Goal: Task Accomplishment & Management: Use online tool/utility

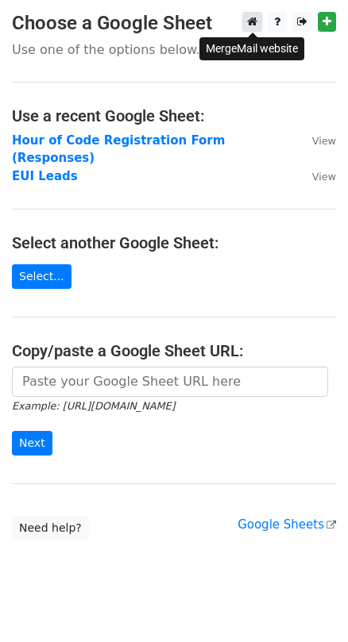
click at [255, 27] on icon at bounding box center [252, 21] width 10 height 11
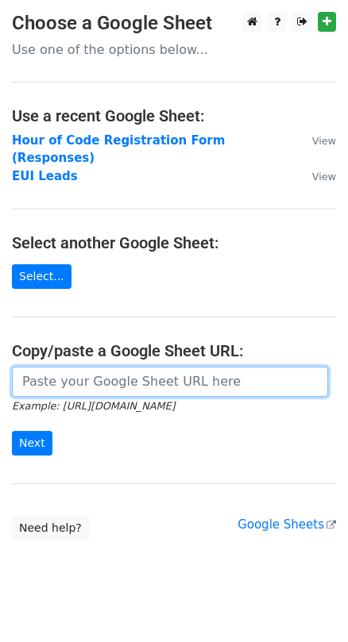
click at [80, 376] on input "url" at bounding box center [170, 382] width 316 height 30
paste input "https://docs.google.com/spreadsheets/d/1lX1wWjZeJDd43UJv3TVwthM_fCsVxpGeiKU6Ib_…"
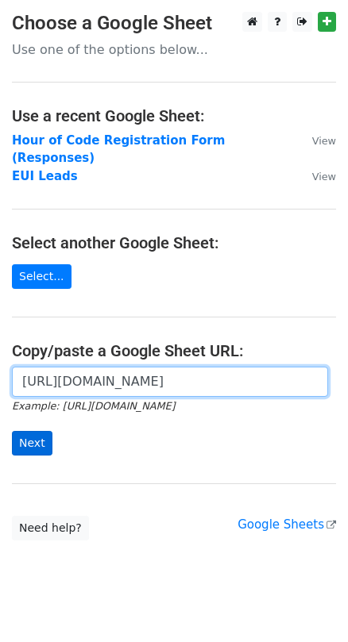
type input "https://docs.google.com/spreadsheets/d/1lX1wWjZeJDd43UJv3TVwthM_fCsVxpGeiKU6Ib_…"
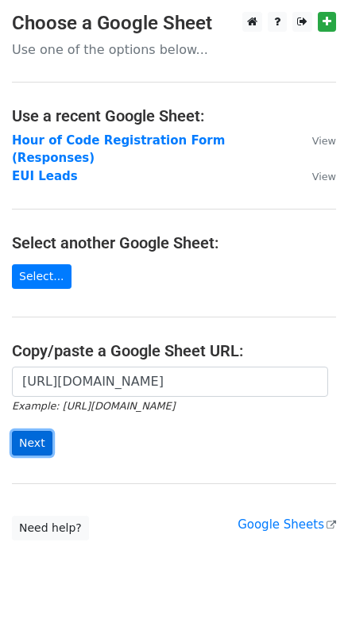
scroll to position [0, 0]
click at [33, 431] on input "Next" at bounding box center [32, 443] width 40 height 25
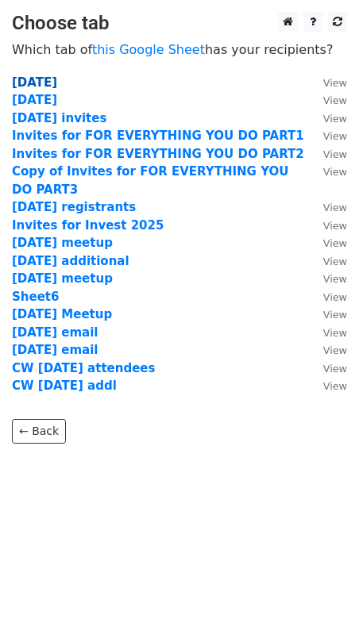
click at [57, 80] on strong "[DATE]" at bounding box center [34, 82] width 45 height 14
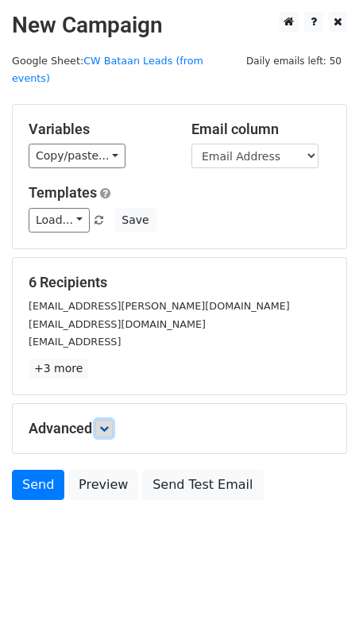
click at [109, 424] on icon at bounding box center [104, 429] width 10 height 10
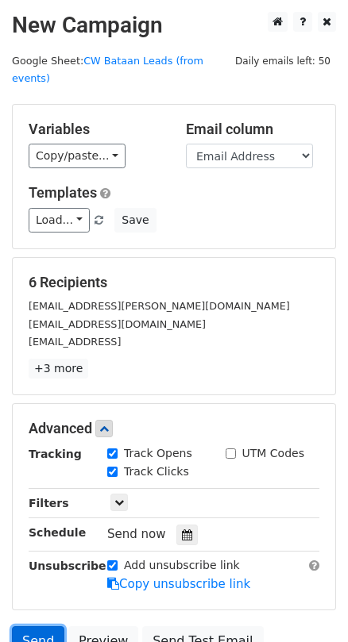
click at [36, 626] on link "Send" at bounding box center [38, 641] width 52 height 30
